Goal: Transaction & Acquisition: Purchase product/service

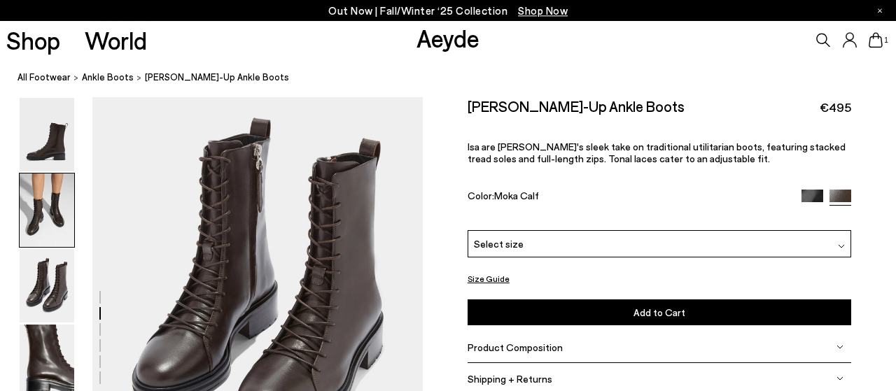
scroll to position [819, 0]
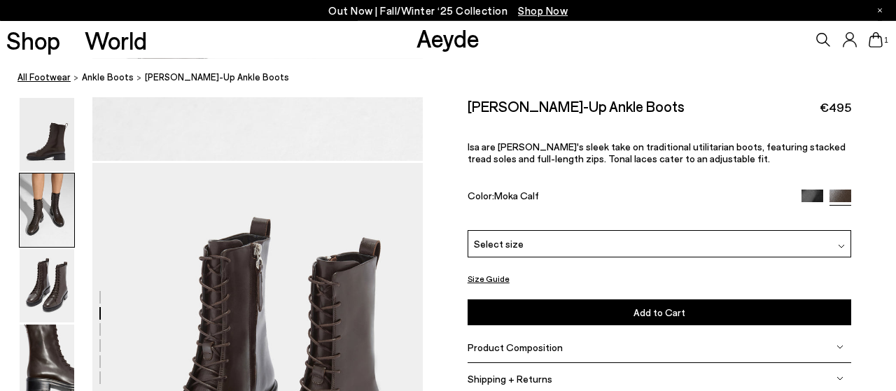
click at [43, 79] on link "All Footwear" at bounding box center [43, 77] width 53 height 15
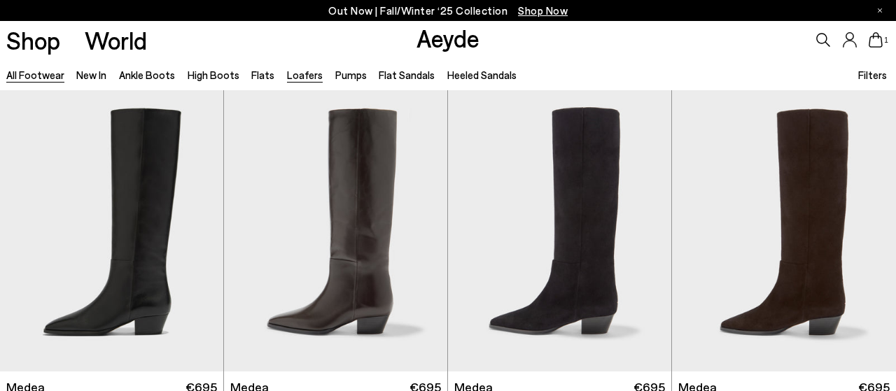
click at [295, 80] on link "Loafers" at bounding box center [305, 75] width 36 height 13
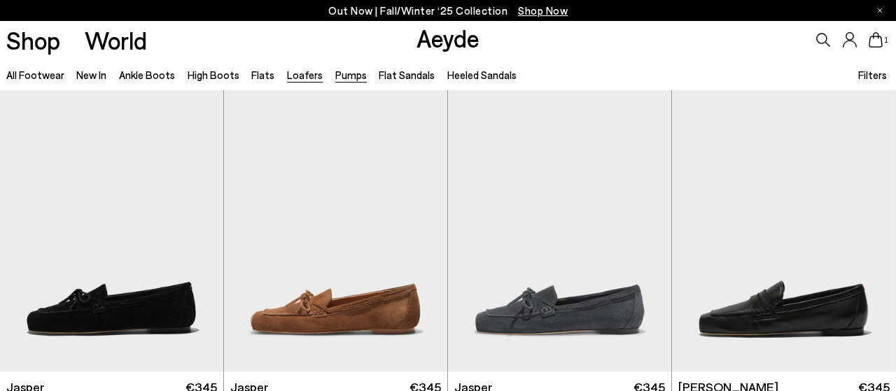
click at [349, 79] on link "Pumps" at bounding box center [350, 75] width 31 height 13
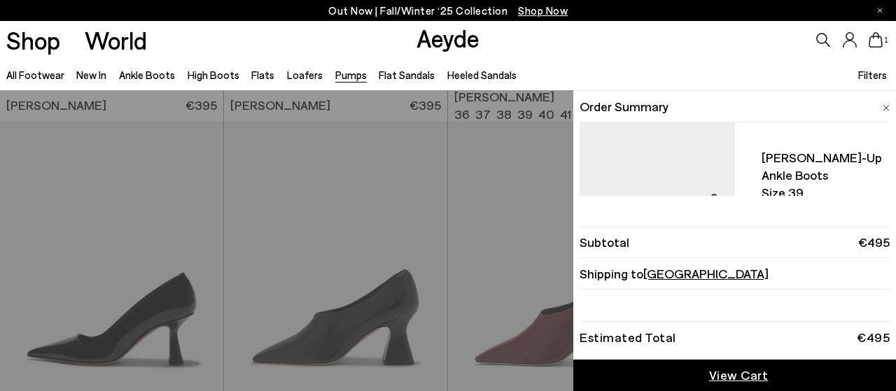
scroll to position [141, 0]
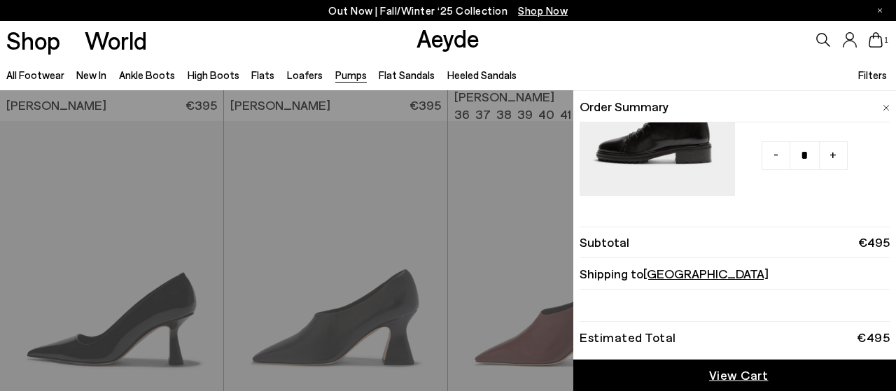
click at [763, 376] on span "View Cart" at bounding box center [738, 375] width 59 height 17
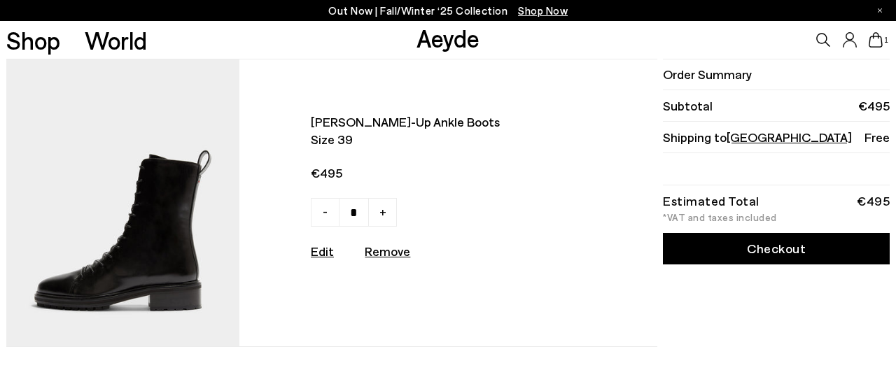
click at [130, 237] on img at bounding box center [122, 202] width 233 height 287
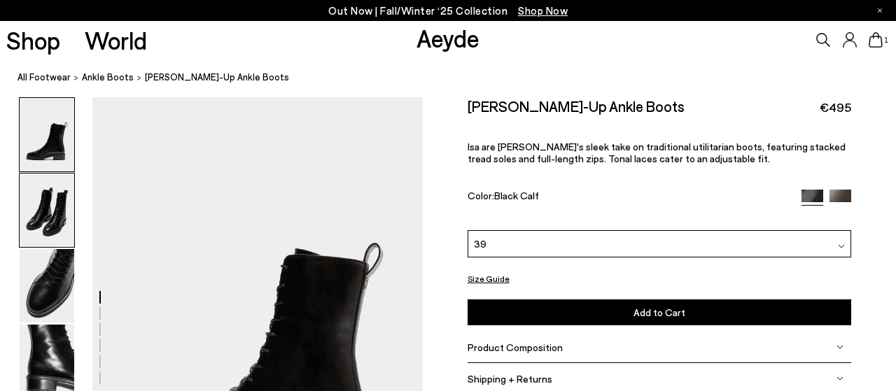
click at [55, 223] on img at bounding box center [47, 210] width 55 height 73
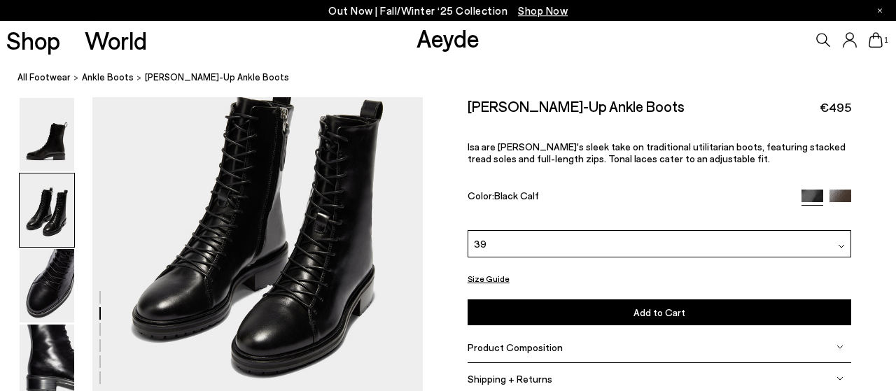
scroll to position [516, 0]
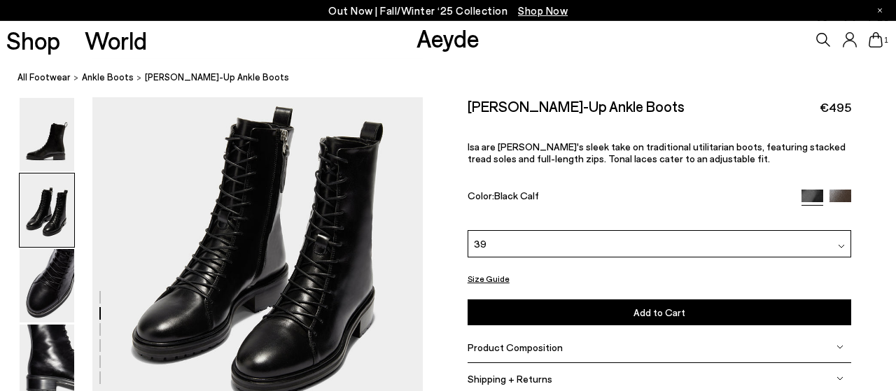
click at [478, 274] on button "Size Guide" at bounding box center [488, 278] width 42 height 17
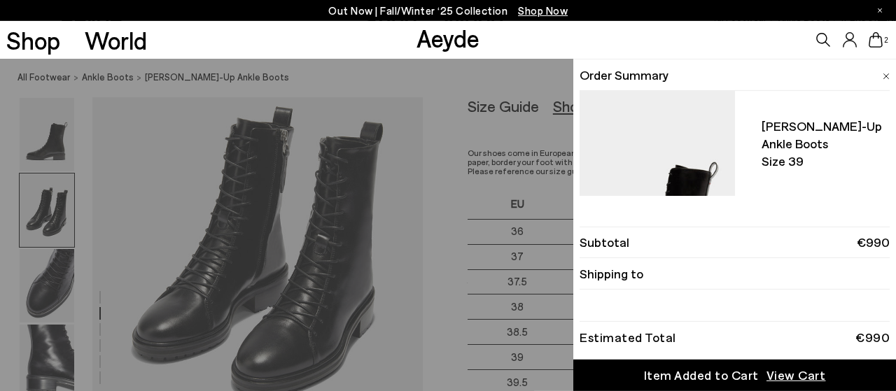
click at [372, 345] on div "Quick Add Color Size View Details Order Summary Isa lace-up ankle boots Size 39…" at bounding box center [448, 225] width 896 height 332
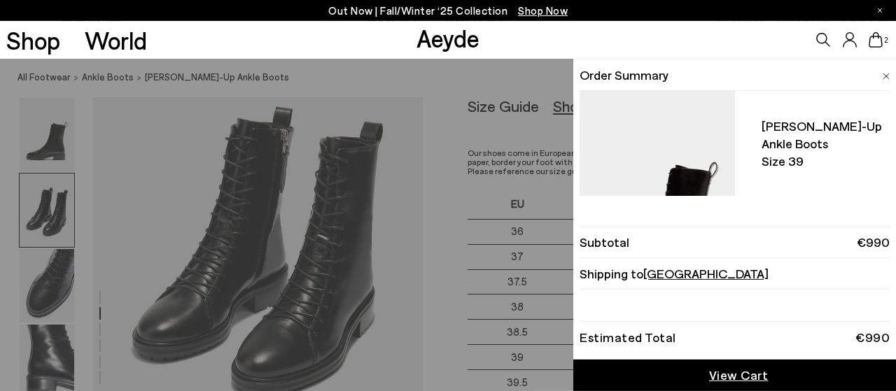
drag, startPoint x: 745, startPoint y: 369, endPoint x: 740, endPoint y: 342, distance: 27.0
click at [744, 366] on link "View Cart" at bounding box center [734, 375] width 323 height 31
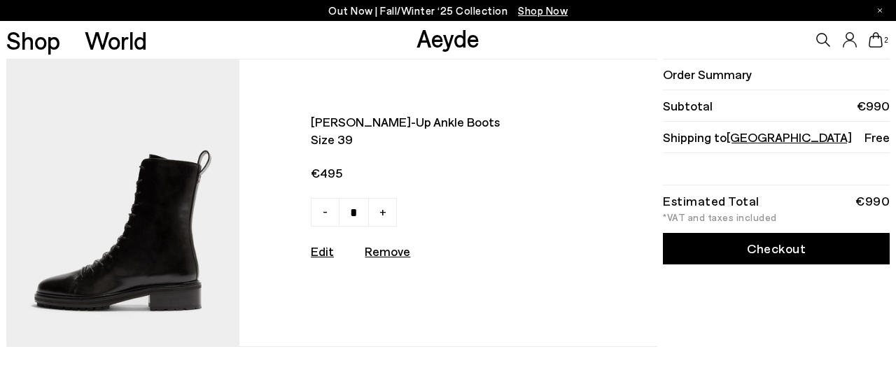
click at [324, 218] on span "-" at bounding box center [325, 211] width 5 height 17
type input "*"
click at [142, 239] on img at bounding box center [122, 202] width 233 height 287
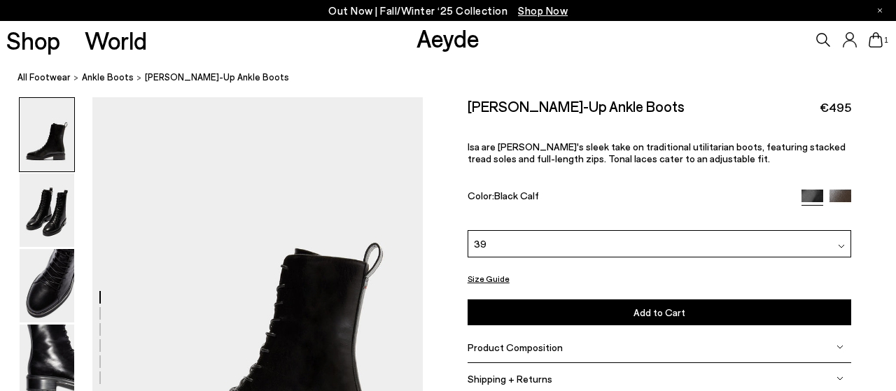
click at [481, 274] on button "Size Guide" at bounding box center [488, 278] width 42 height 17
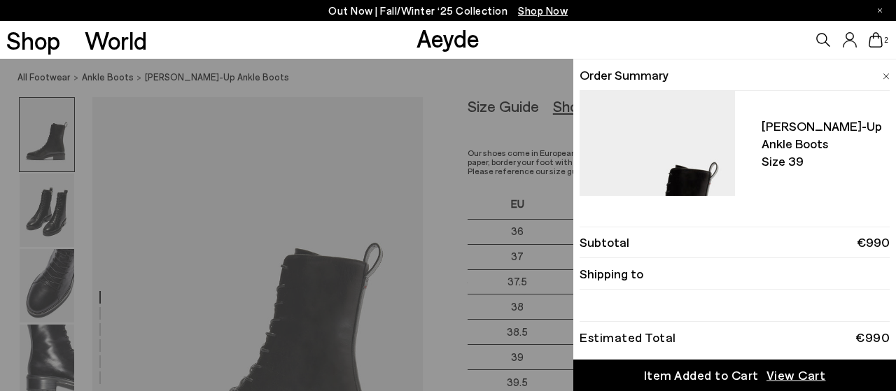
click at [422, 199] on div "Quick Add Color Size View Details Order Summary Isa lace-up ankle boots Size 39…" at bounding box center [448, 225] width 896 height 332
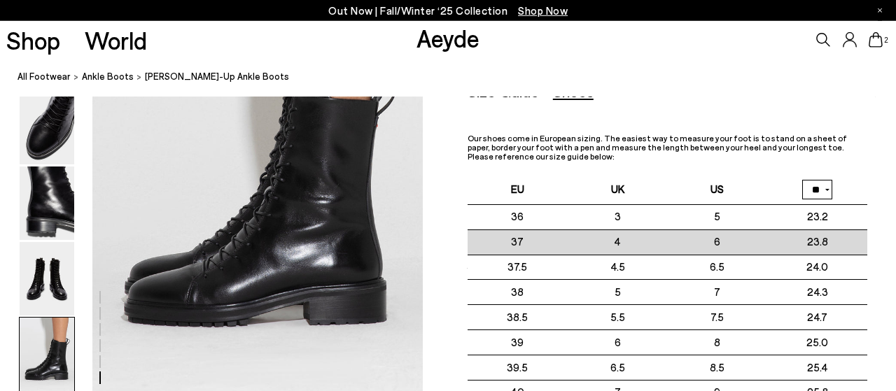
scroll to position [2329, 0]
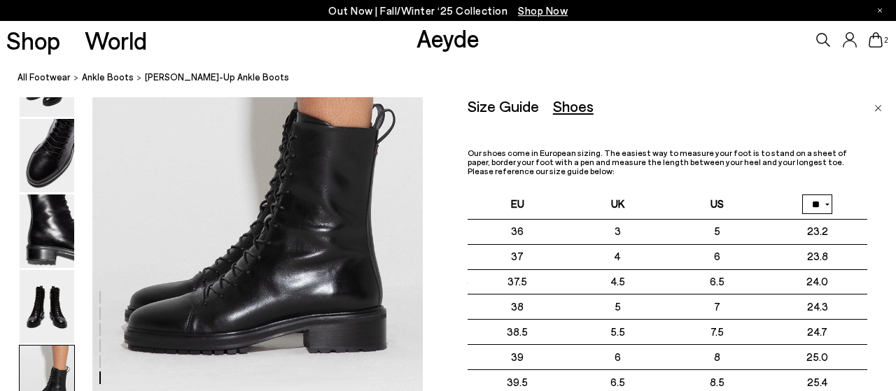
click at [874, 107] on img "Close" at bounding box center [878, 108] width 8 height 7
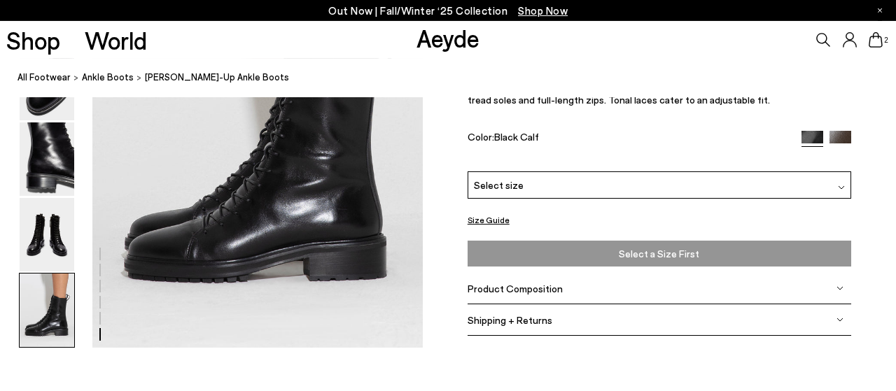
scroll to position [2402, 0]
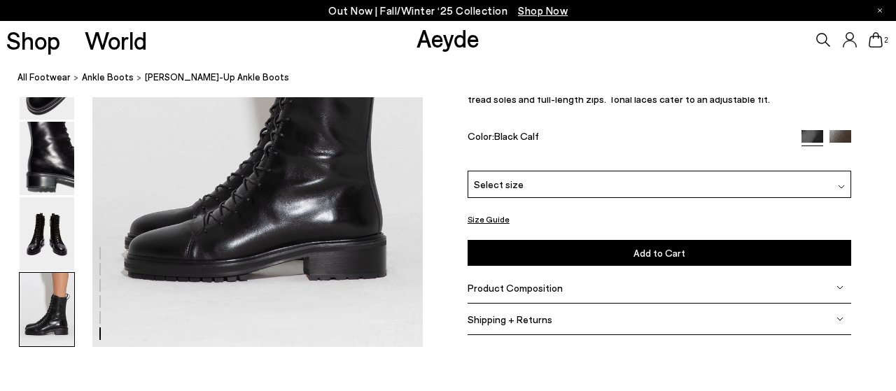
click at [840, 190] on img at bounding box center [841, 187] width 7 height 7
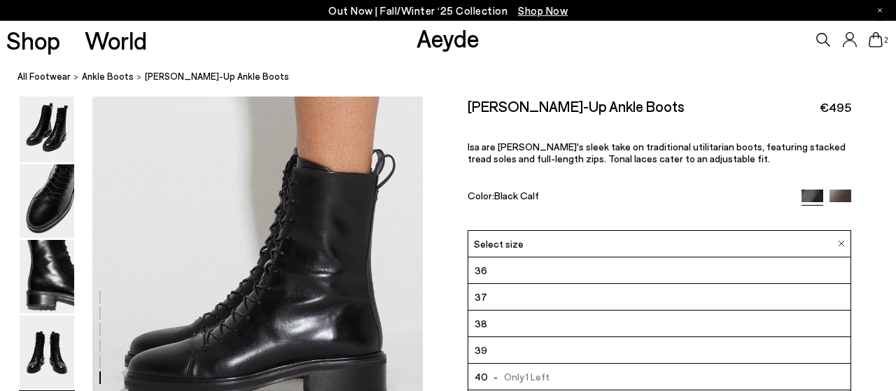
scroll to position [2256, 0]
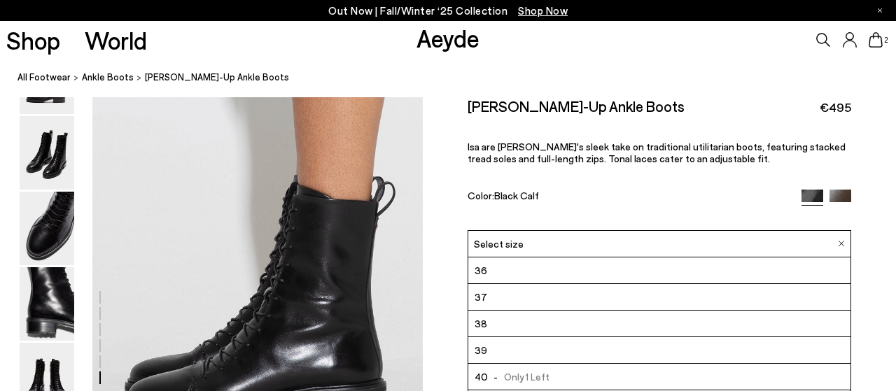
click at [841, 247] on div "Select size" at bounding box center [659, 243] width 384 height 27
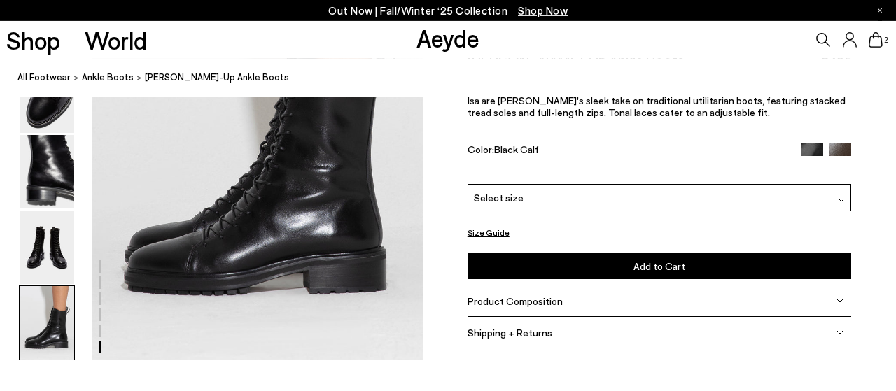
scroll to position [2402, 0]
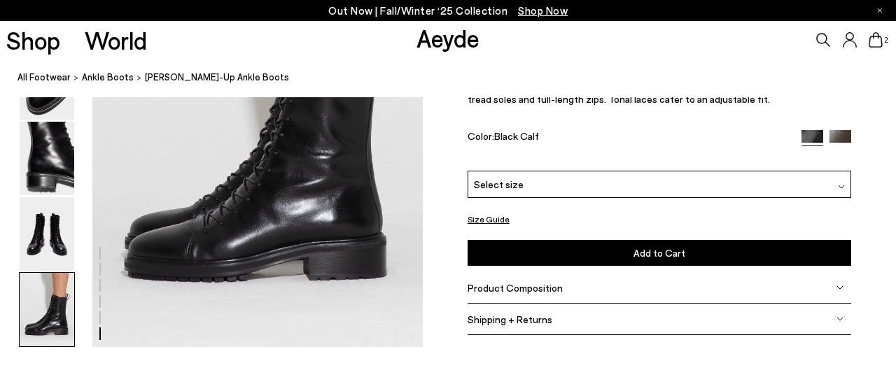
click at [840, 290] on img at bounding box center [839, 288] width 7 height 7
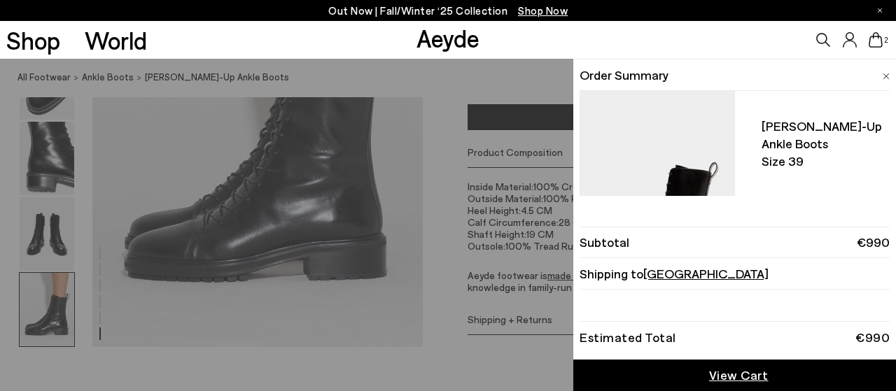
click at [725, 382] on span "View Cart" at bounding box center [738, 375] width 59 height 17
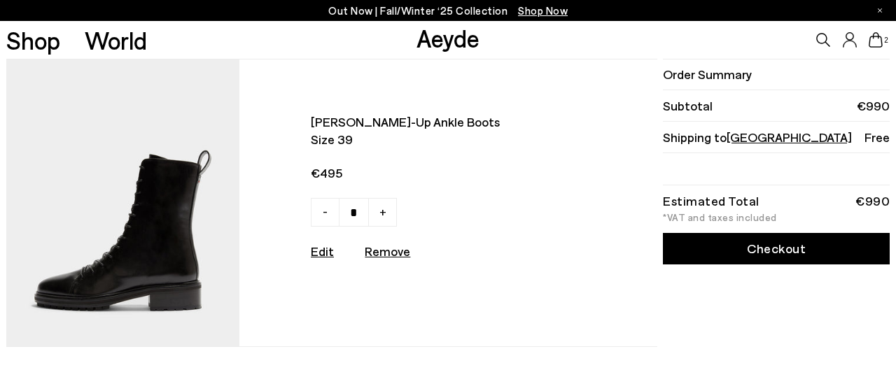
click at [328, 215] on link "-" at bounding box center [325, 212] width 29 height 29
type input "*"
click at [790, 248] on link "Checkout" at bounding box center [776, 248] width 227 height 31
